Goal: Information Seeking & Learning: Learn about a topic

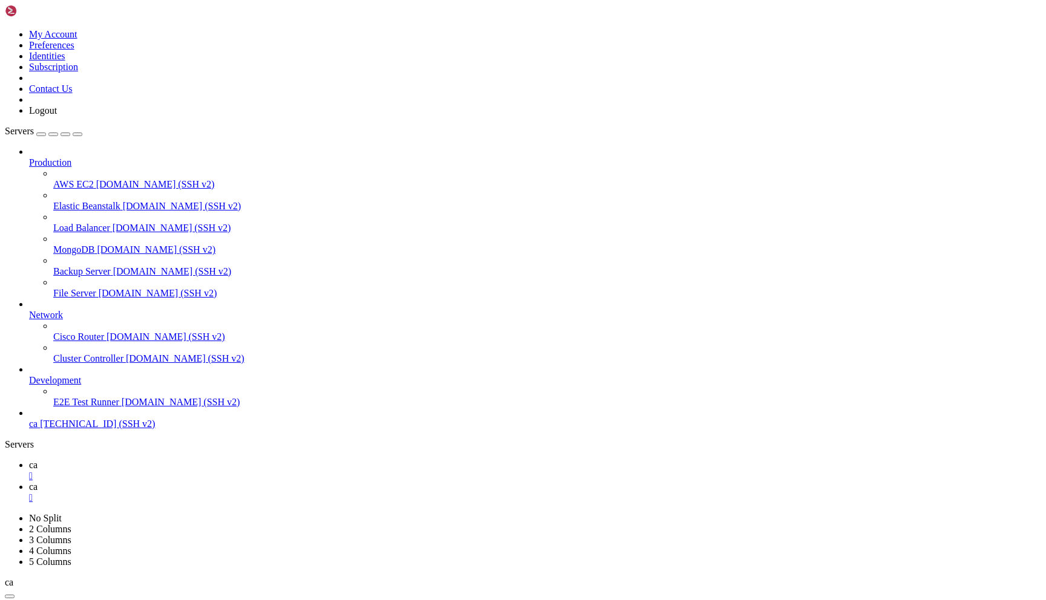
scroll to position [5816, 0]
drag, startPoint x: 135, startPoint y: 996, endPoint x: 129, endPoint y: 1008, distance: 13.5
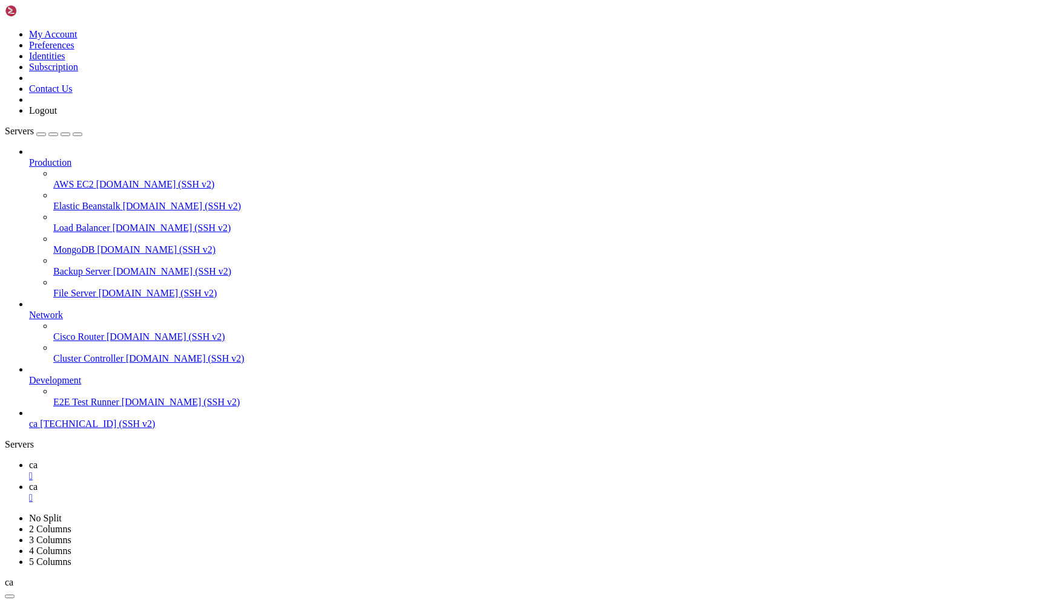
scroll to position [5876, 0]
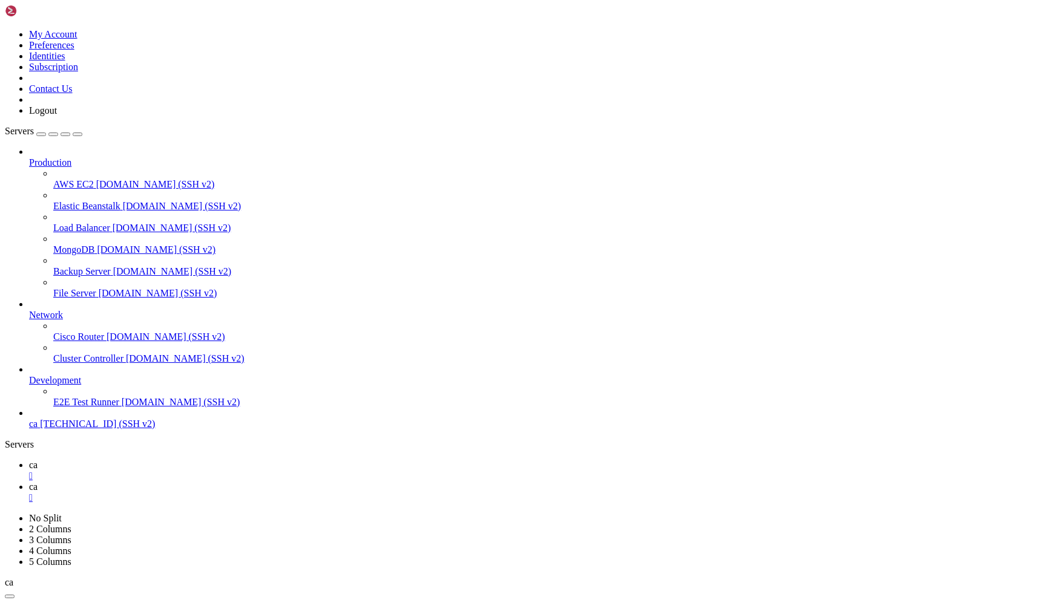
drag, startPoint x: 387, startPoint y: 1150, endPoint x: 378, endPoint y: 1120, distance: 31.2
drag, startPoint x: 378, startPoint y: 1120, endPoint x: 387, endPoint y: 1144, distance: 25.3
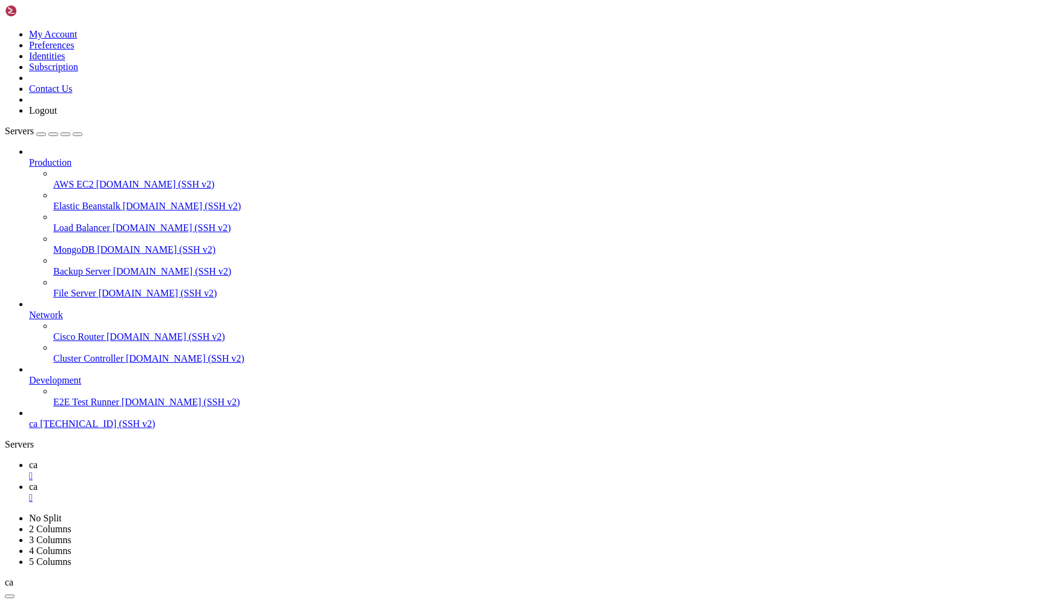
scroll to position [20814, 0]
drag, startPoint x: 327, startPoint y: 1047, endPoint x: 319, endPoint y: 995, distance: 52.7
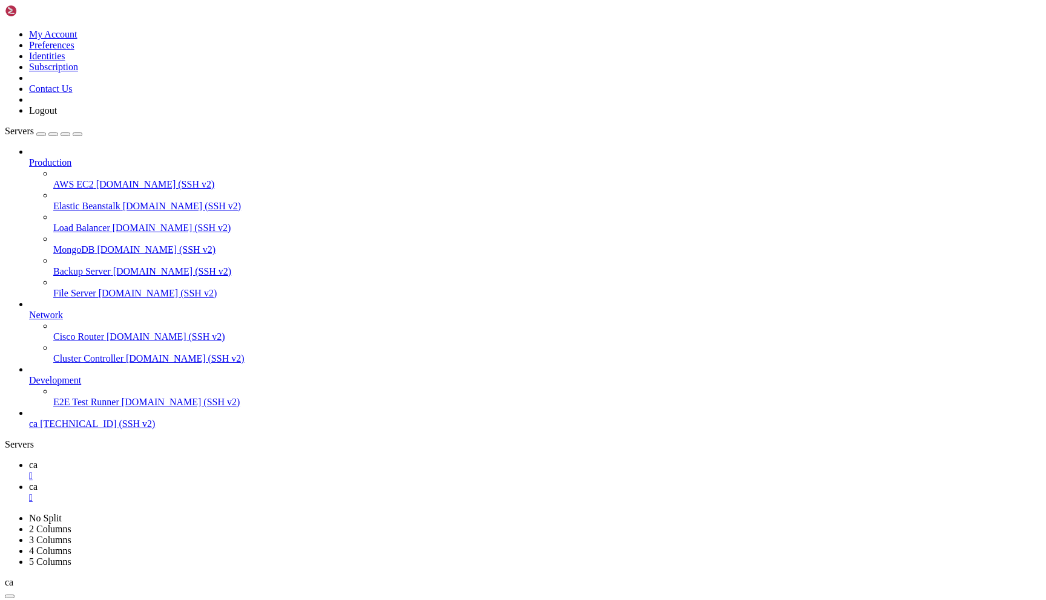
drag, startPoint x: 319, startPoint y: 996, endPoint x: 321, endPoint y: 1048, distance: 52.1
drag, startPoint x: 305, startPoint y: 998, endPoint x: 306, endPoint y: 1032, distance: 33.9
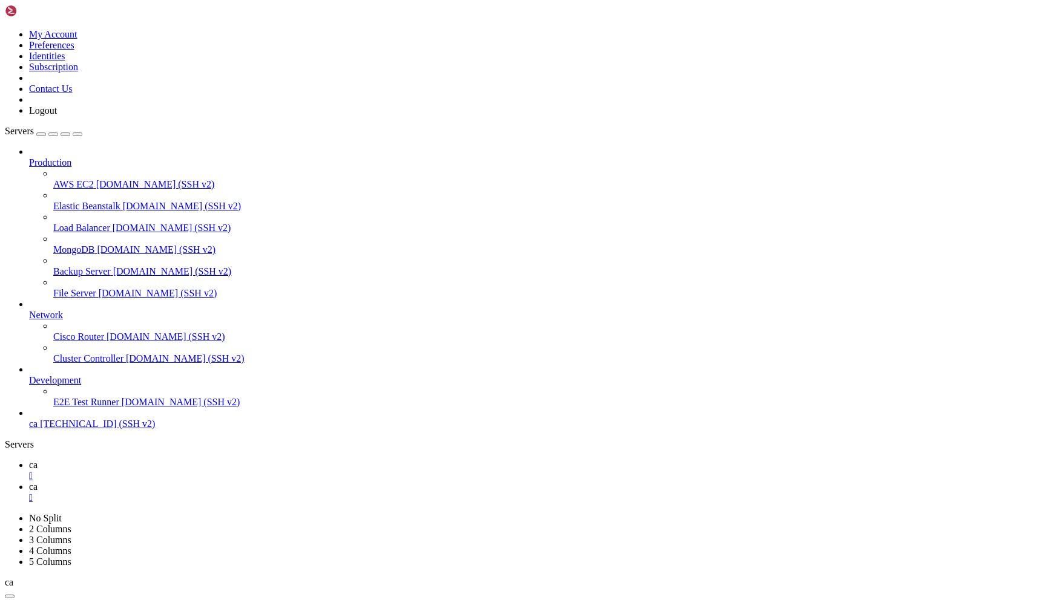
scroll to position [9, 0]
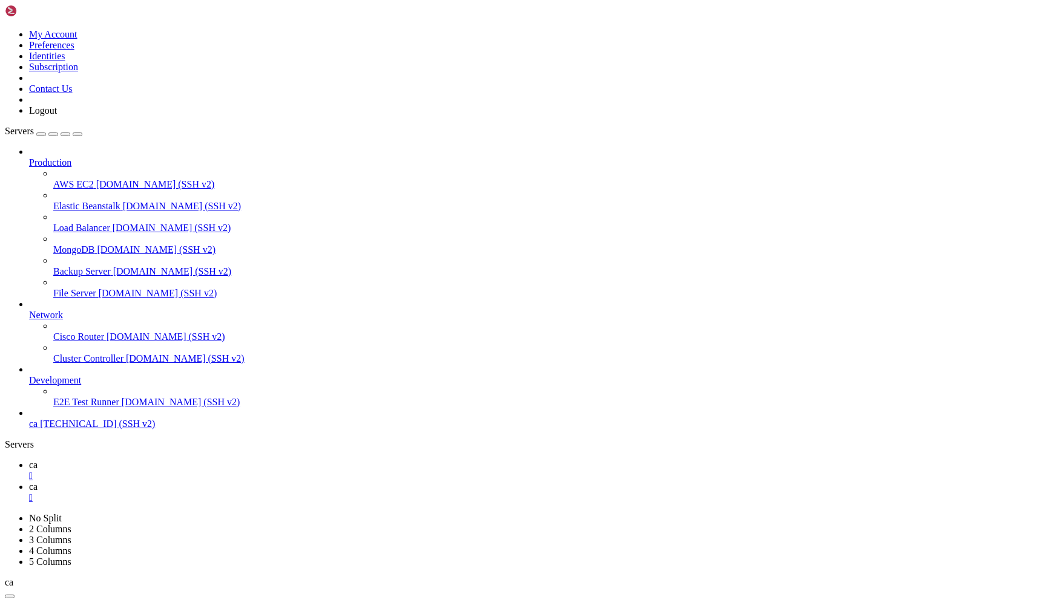
scroll to position [45321, 0]
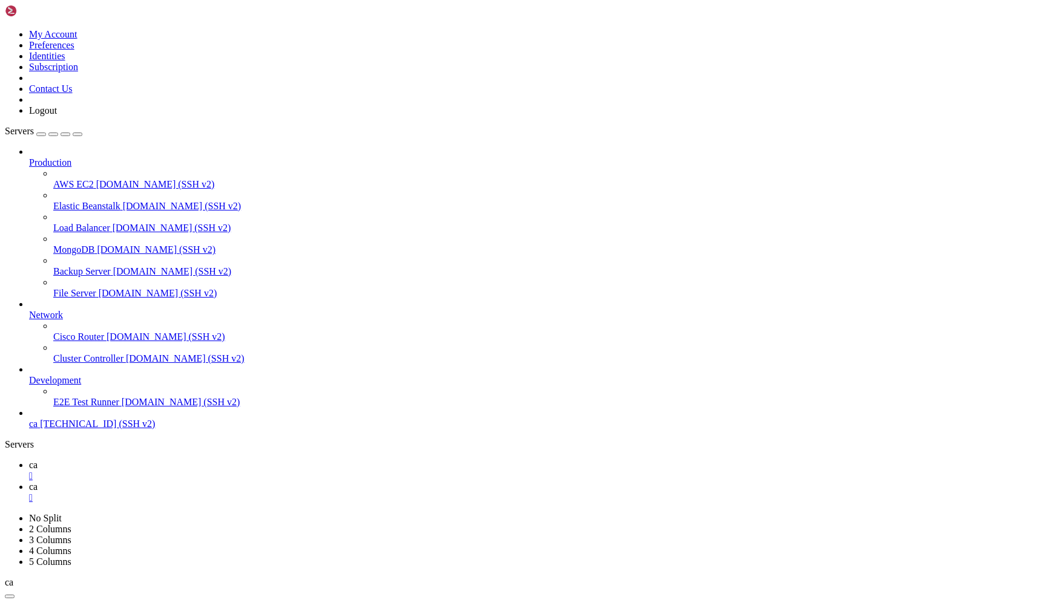
drag, startPoint x: 357, startPoint y: 1013, endPoint x: 297, endPoint y: 1009, distance: 59.4
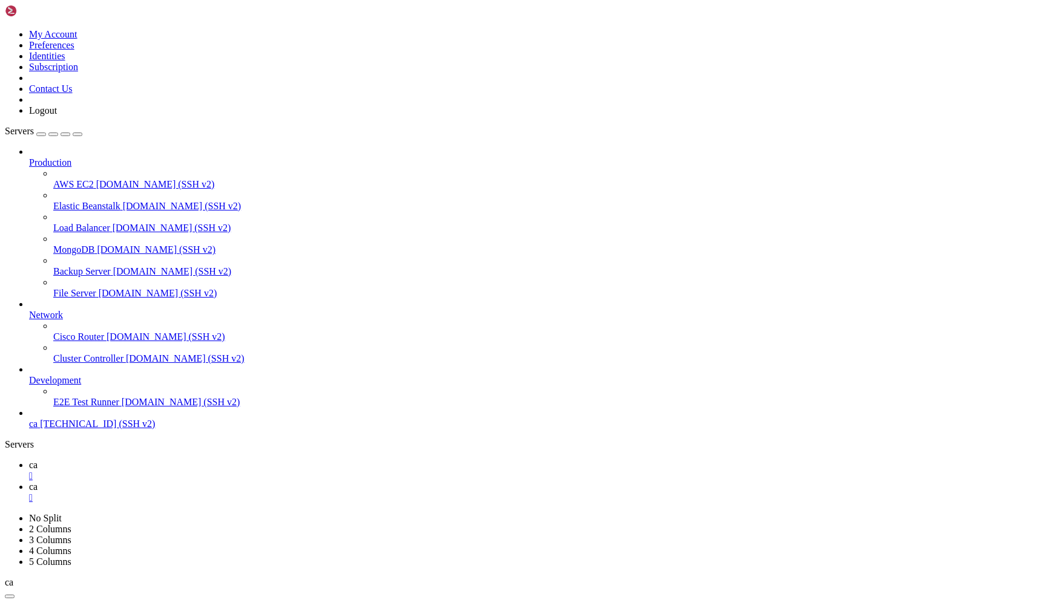
drag, startPoint x: 185, startPoint y: 1007, endPoint x: 219, endPoint y: 1008, distance: 33.9
copy span "https://"
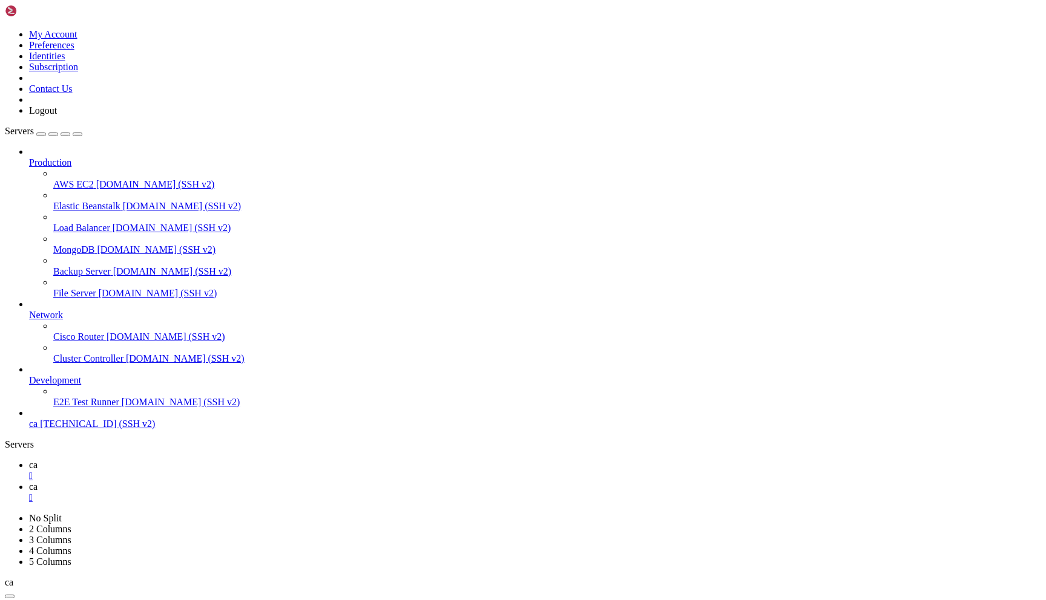
scroll to position [74082, 0]
drag, startPoint x: 237, startPoint y: 821, endPoint x: 28, endPoint y: 814, distance: 209.0
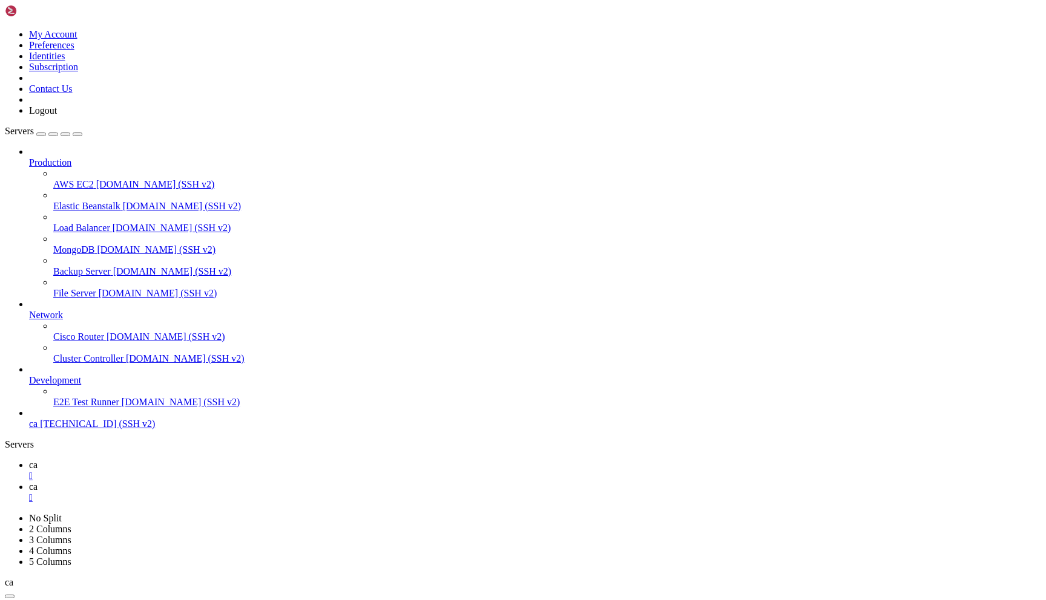
copy x-row "Платежные системы: RubPay, FreeKassa, QIWI, SBP"
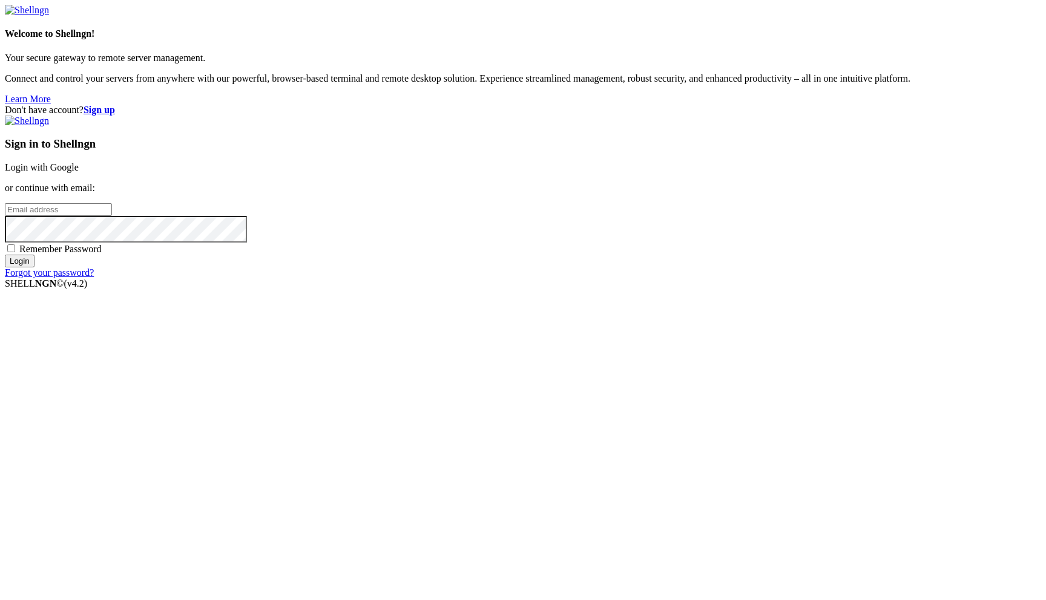
click at [79, 173] on link "Login with Google" at bounding box center [42, 167] width 74 height 10
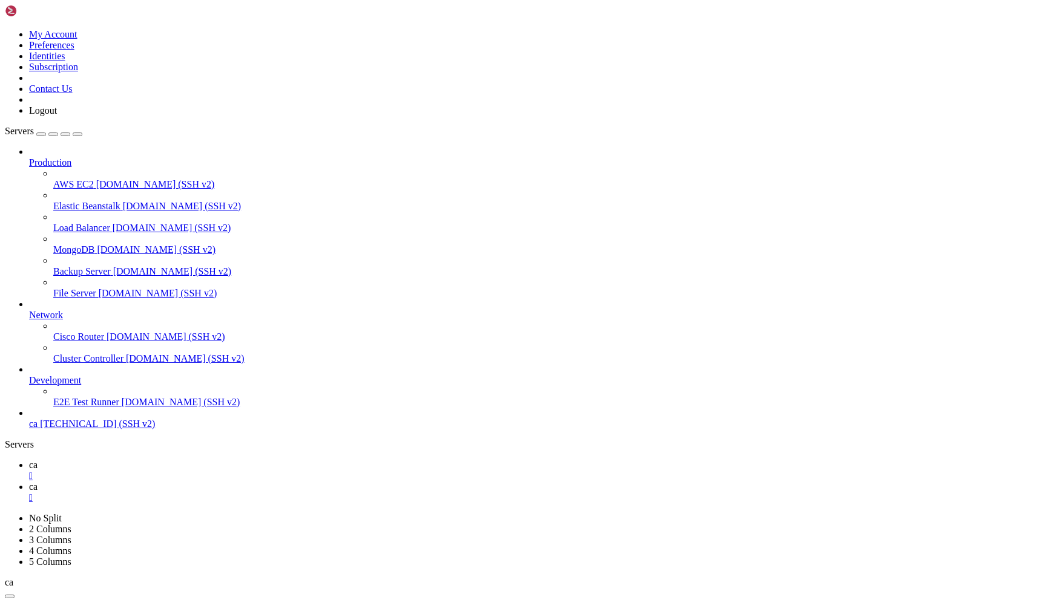
scroll to position [48384, 0]
